Goal: Task Accomplishment & Management: Manage account settings

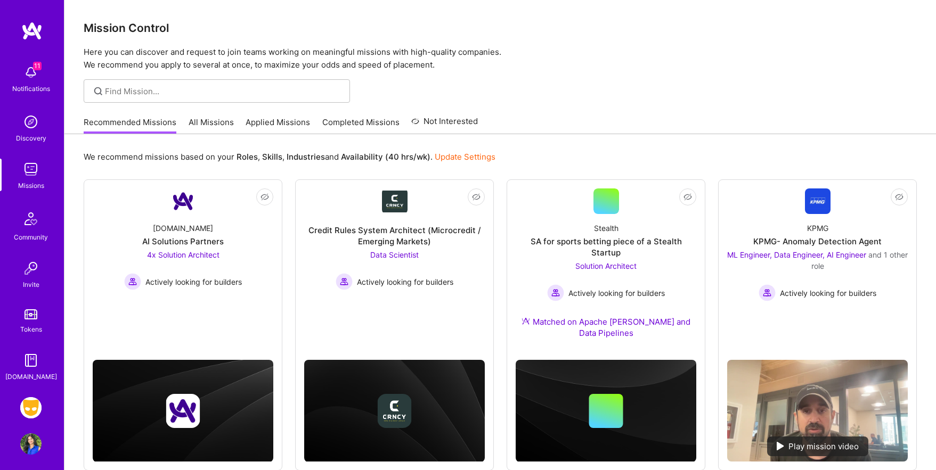
click at [210, 121] on link "All Missions" at bounding box center [210, 126] width 45 height 18
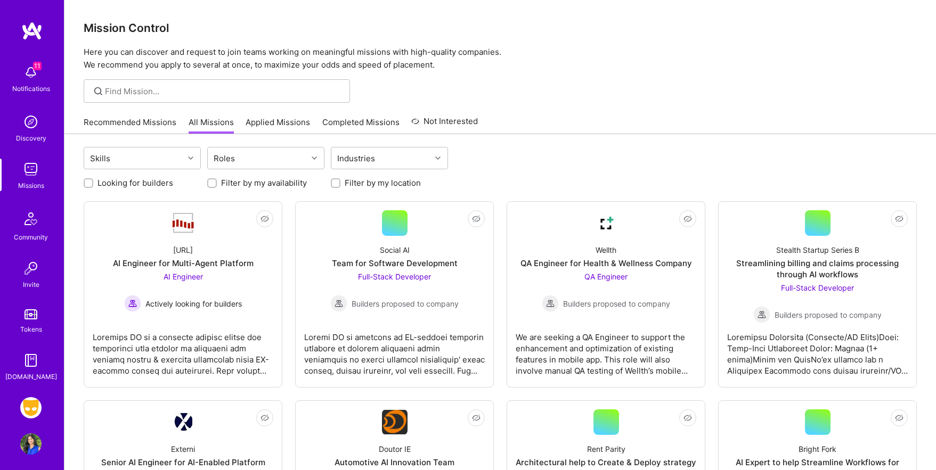
click at [272, 121] on link "Applied Missions" at bounding box center [277, 126] width 64 height 18
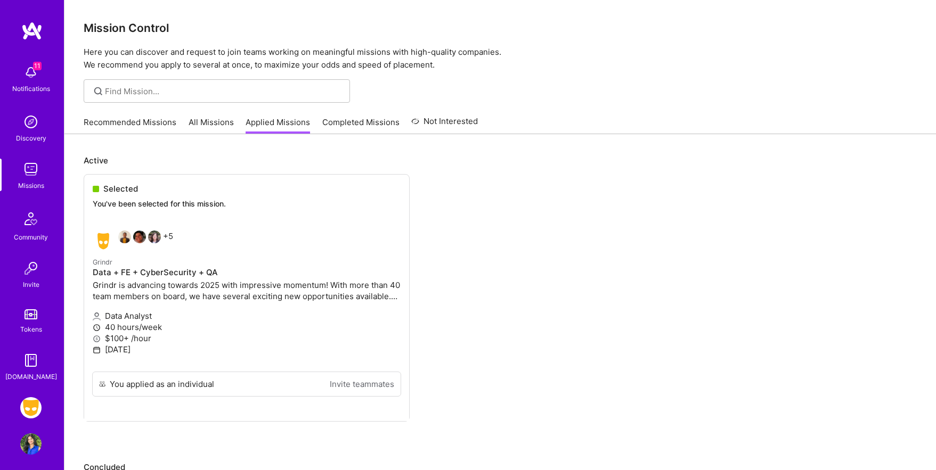
click at [282, 217] on ul "Selected You've been selected for this mission. +5 Grindr Data + FE + CyberSecu…" at bounding box center [500, 314] width 833 height 280
click at [107, 303] on ul "Selected You've been selected for this mission. +5 Grindr Data + FE + CyberSecu…" at bounding box center [500, 314] width 833 height 280
click at [299, 289] on ul "Selected You've been selected for this mission. +5 Grindr Data + FE + CyberSecu…" at bounding box center [500, 314] width 833 height 280
click at [192, 332] on ul "Selected You've been selected for this mission. +5 Grindr Data + FE + CyberSecu…" at bounding box center [500, 314] width 833 height 280
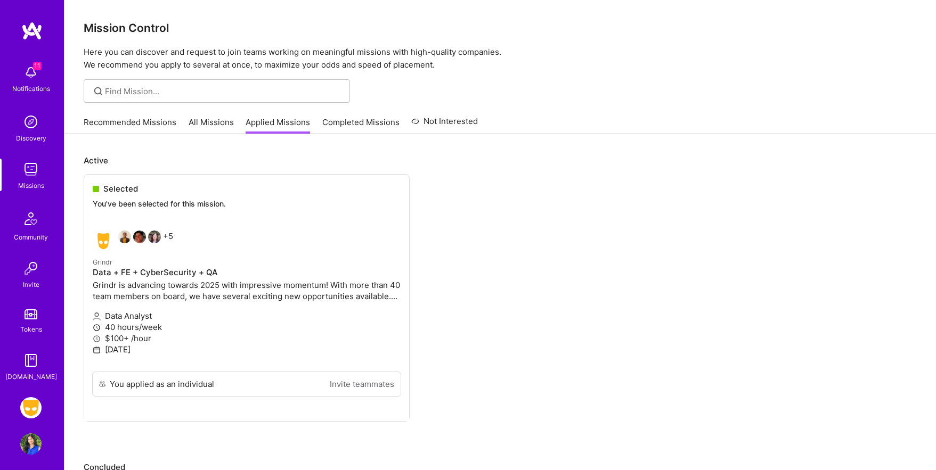
click at [103, 243] on ul "Selected You've been selected for this mission. +5 Grindr Data + FE + CyberSecu…" at bounding box center [500, 314] width 833 height 280
click at [213, 280] on ul "Selected You've been selected for this mission. +5 Grindr Data + FE + CyberSecu…" at bounding box center [500, 314] width 833 height 280
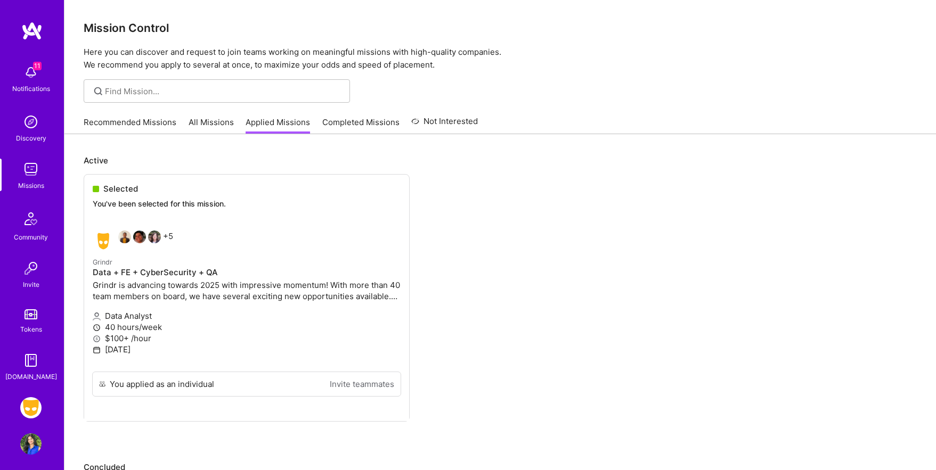
click at [196, 309] on ul "Selected You've been selected for this mission. +5 Grindr Data + FE + CyberSecu…" at bounding box center [500, 314] width 833 height 280
click at [150, 353] on ul "Selected You've been selected for this mission. +5 Grindr Data + FE + CyberSecu…" at bounding box center [500, 314] width 833 height 280
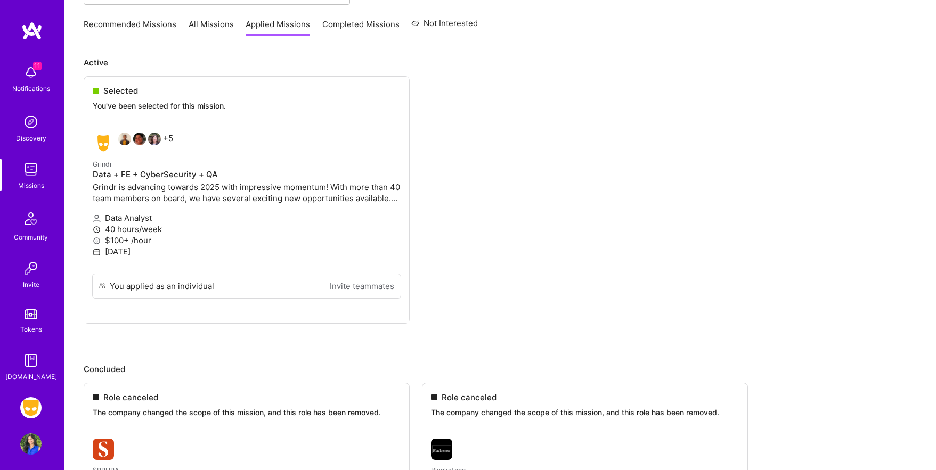
scroll to position [32, 0]
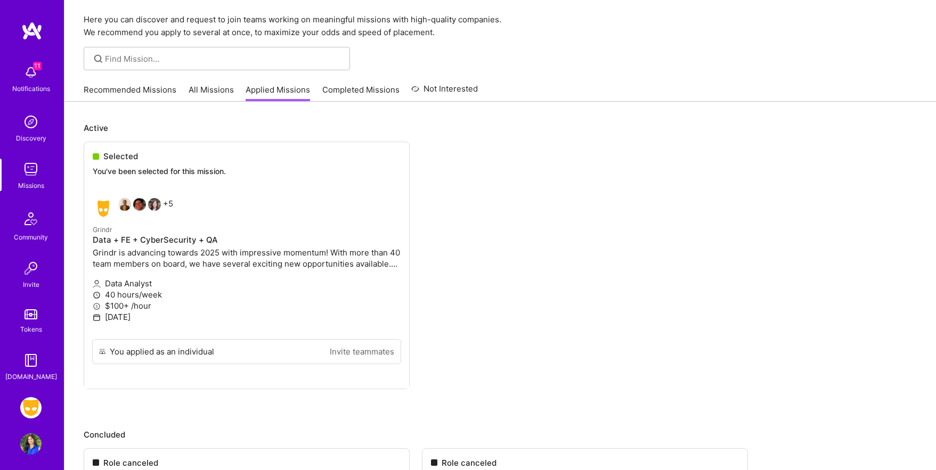
click at [199, 172] on ul "Selected You've been selected for this mission. +5 Grindr Data + FE + CyberSecu…" at bounding box center [500, 282] width 833 height 280
click at [178, 245] on ul "Selected You've been selected for this mission. +5 Grindr Data + FE + CyberSecu…" at bounding box center [500, 282] width 833 height 280
click at [182, 260] on ul "Selected You've been selected for this mission. +5 Grindr Data + FE + CyberSecu…" at bounding box center [500, 282] width 833 height 280
click at [182, 256] on ul "Selected You've been selected for this mission. +5 Grindr Data + FE + CyberSecu…" at bounding box center [500, 282] width 833 height 280
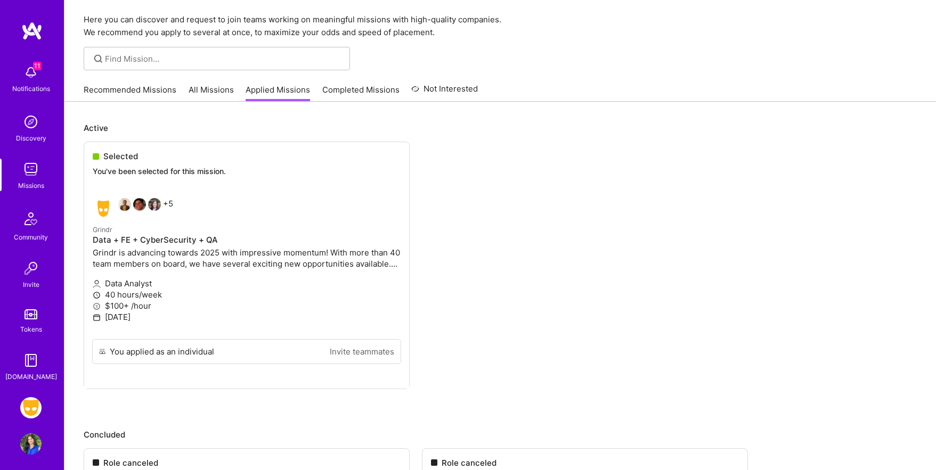
click at [360, 260] on ul "Selected You've been selected for this mission. +5 Grindr Data + FE + CyberSecu…" at bounding box center [500, 282] width 833 height 280
click at [369, 250] on ul "Selected You've been selected for this mission. +5 Grindr Data + FE + CyberSecu…" at bounding box center [500, 282] width 833 height 280
click at [216, 89] on link "All Missions" at bounding box center [210, 93] width 45 height 18
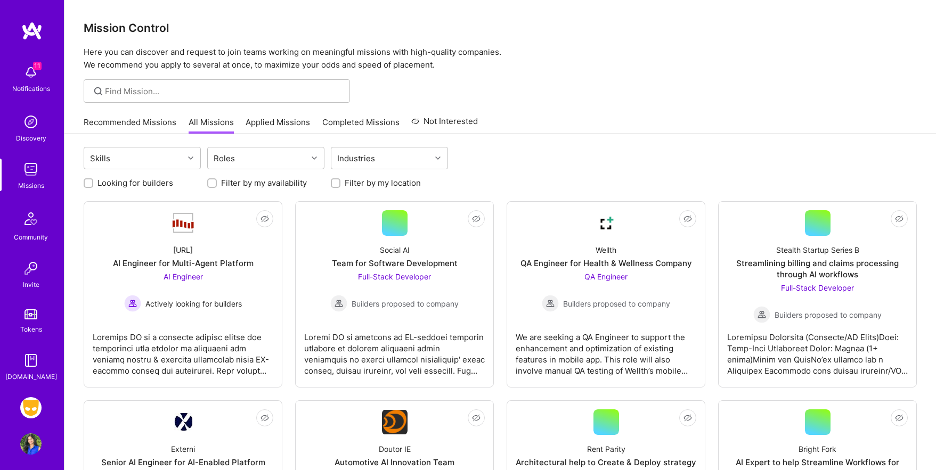
click at [147, 121] on link "Recommended Missions" at bounding box center [130, 126] width 93 height 18
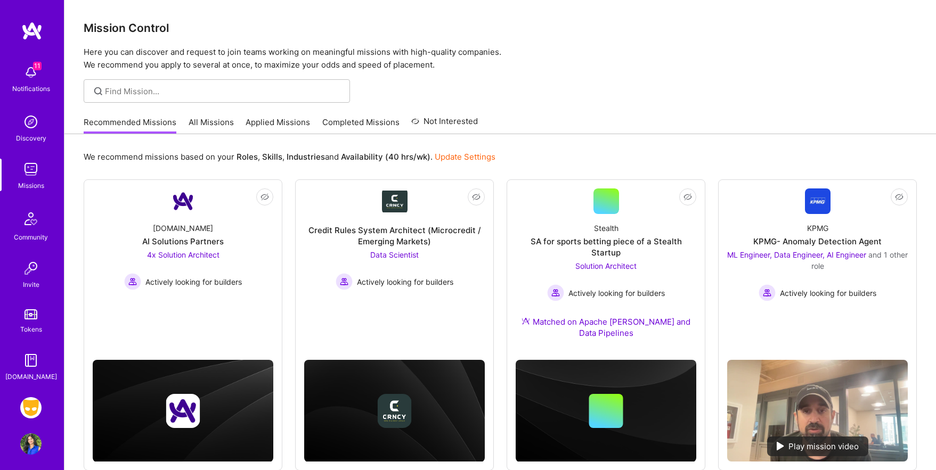
click at [215, 121] on link "All Missions" at bounding box center [210, 126] width 45 height 18
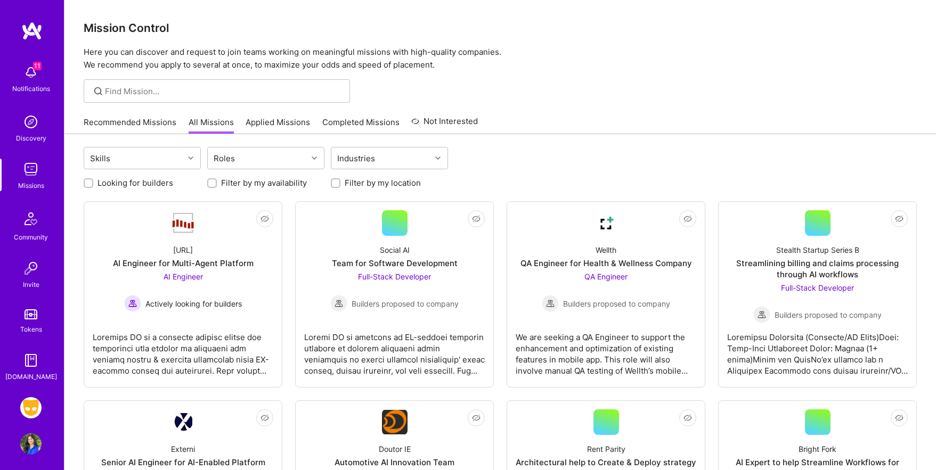
click at [289, 121] on link "Applied Missions" at bounding box center [277, 126] width 64 height 18
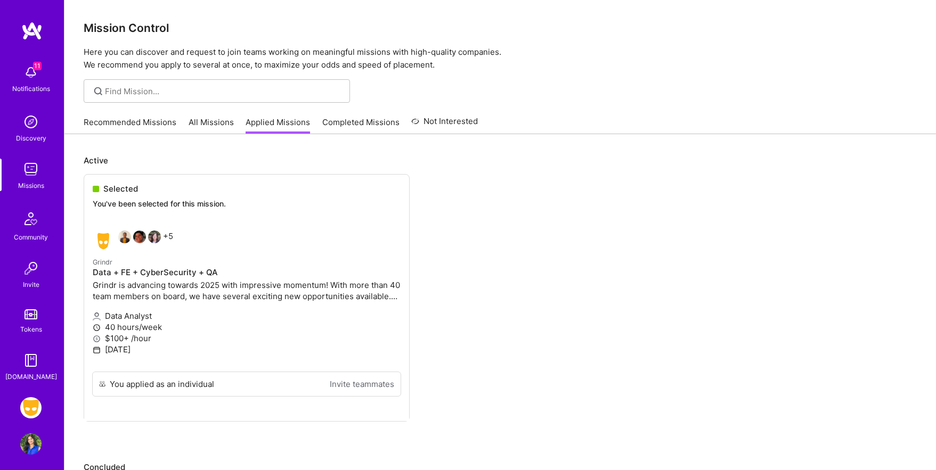
click at [119, 187] on ul "Selected You've been selected for this mission. +5 Grindr Data + FE + CyberSecu…" at bounding box center [500, 314] width 833 height 280
click at [115, 207] on ul "Selected You've been selected for this mission. +5 Grindr Data + FE + CyberSecu…" at bounding box center [500, 314] width 833 height 280
click at [111, 275] on ul "Selected You've been selected for this mission. +5 Grindr Data + FE + CyberSecu…" at bounding box center [500, 314] width 833 height 280
click at [86, 284] on ul "Selected You've been selected for this mission. +5 Grindr Data + FE + CyberSecu…" at bounding box center [500, 314] width 833 height 280
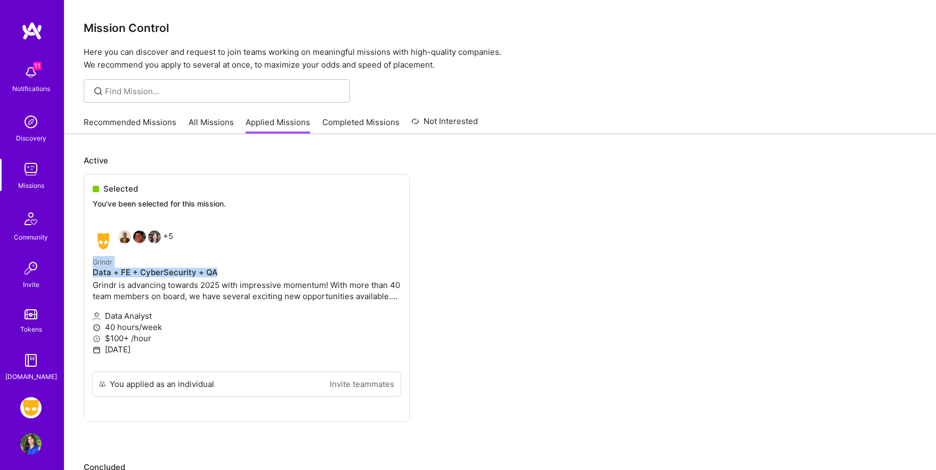
drag, startPoint x: 92, startPoint y: 262, endPoint x: 225, endPoint y: 279, distance: 134.1
click at [225, 279] on ul "Selected You've been selected for this mission. +5 Grindr Data + FE + CyberSecu…" at bounding box center [500, 314] width 833 height 280
copy div "Grindr Data + FE + CyberSecurity + QA"
click at [224, 298] on ul "Selected You've been selected for this mission. +5 Grindr Data + FE + CyberSecu…" at bounding box center [500, 314] width 833 height 280
